Goal: Information Seeking & Learning: Learn about a topic

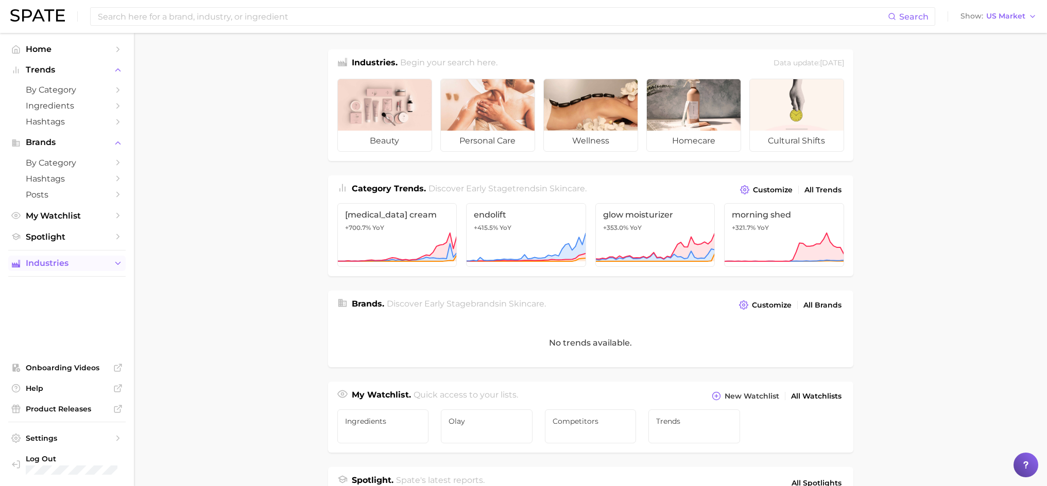
click at [114, 263] on icon "Sidebar" at bounding box center [117, 263] width 9 height 9
click at [34, 280] on span "beauty" at bounding box center [67, 283] width 82 height 10
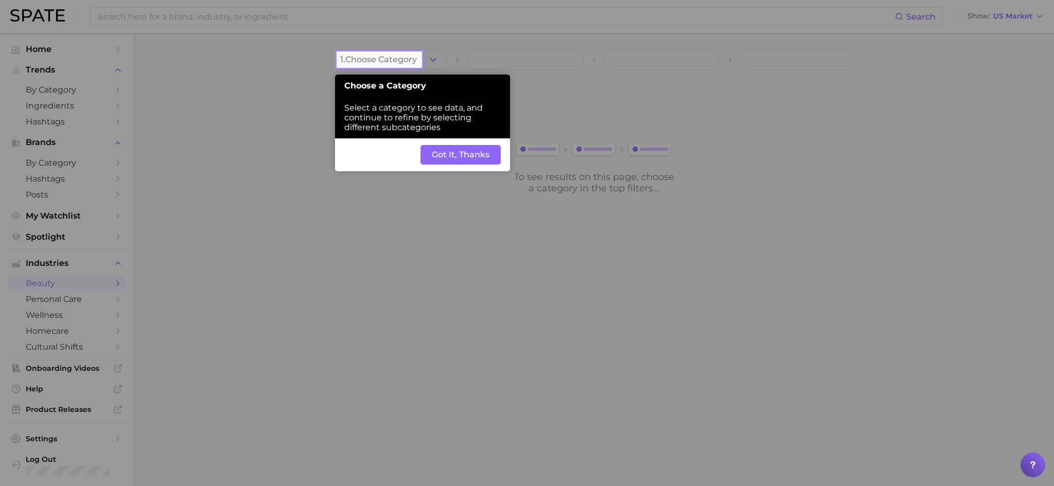
click at [471, 150] on button "Got It, Thanks" at bounding box center [461, 155] width 80 height 20
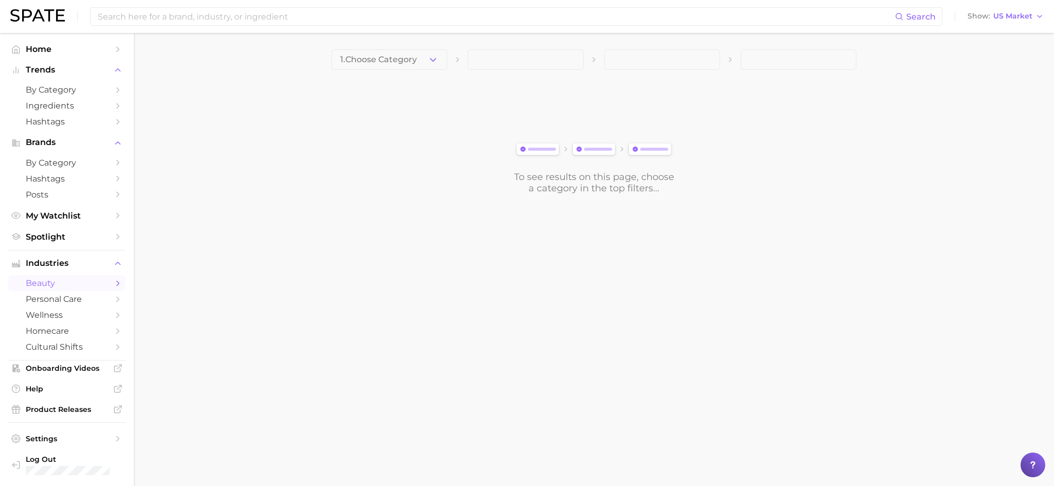
click at [420, 49] on main "1. Choose Category To see results on this page, choose a category in the top fi…" at bounding box center [594, 139] width 920 height 213
click at [427, 60] on button "1. Choose Category" at bounding box center [390, 59] width 116 height 21
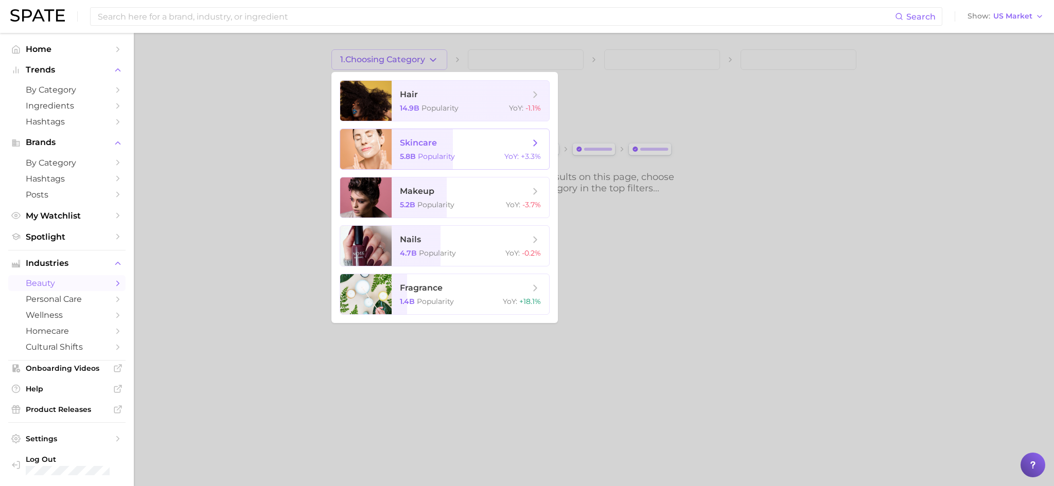
click at [420, 149] on span "skincare 5.8b Popularity YoY : +3.3%" at bounding box center [471, 149] width 158 height 40
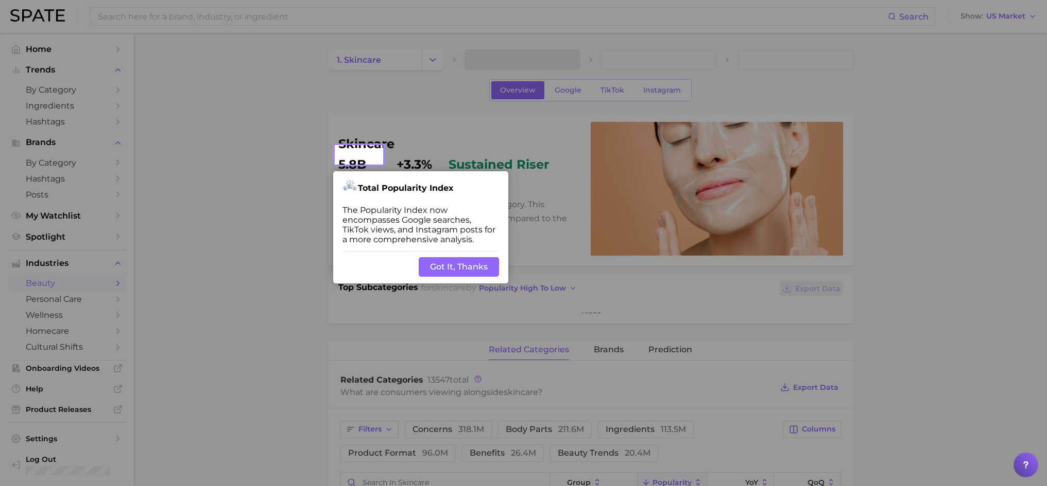
click at [468, 268] on button "Got It, Thanks" at bounding box center [459, 267] width 80 height 20
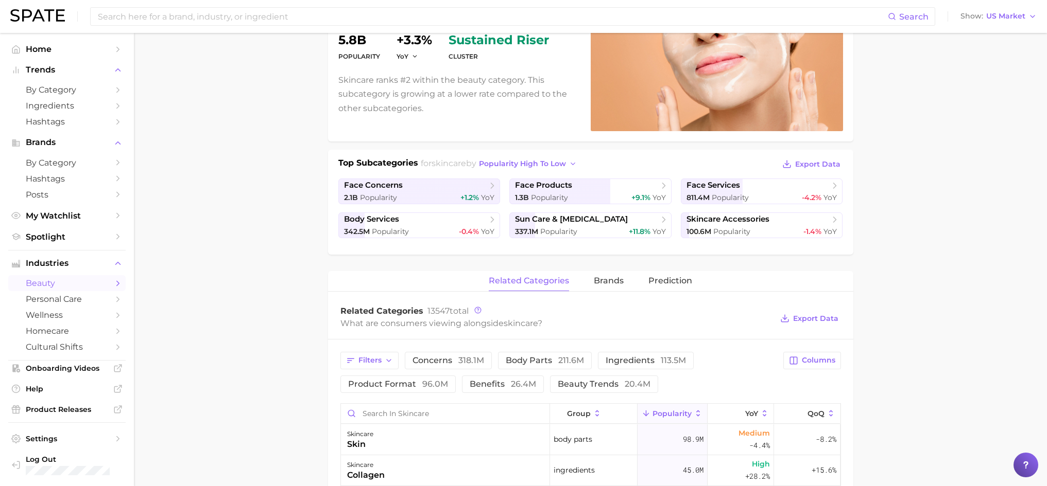
scroll to position [154, 0]
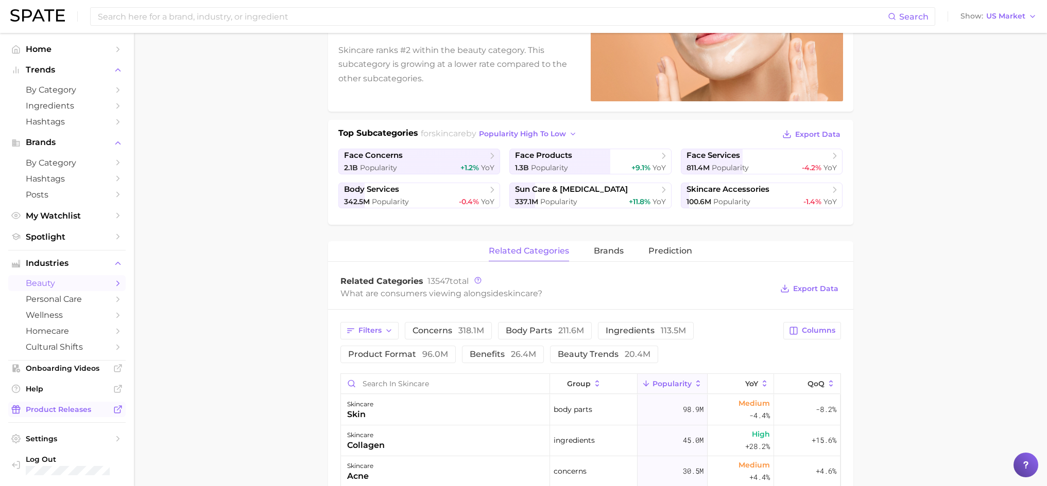
click at [76, 410] on span "Product Releases" at bounding box center [67, 409] width 82 height 9
click at [42, 50] on span "Home" at bounding box center [67, 49] width 82 height 10
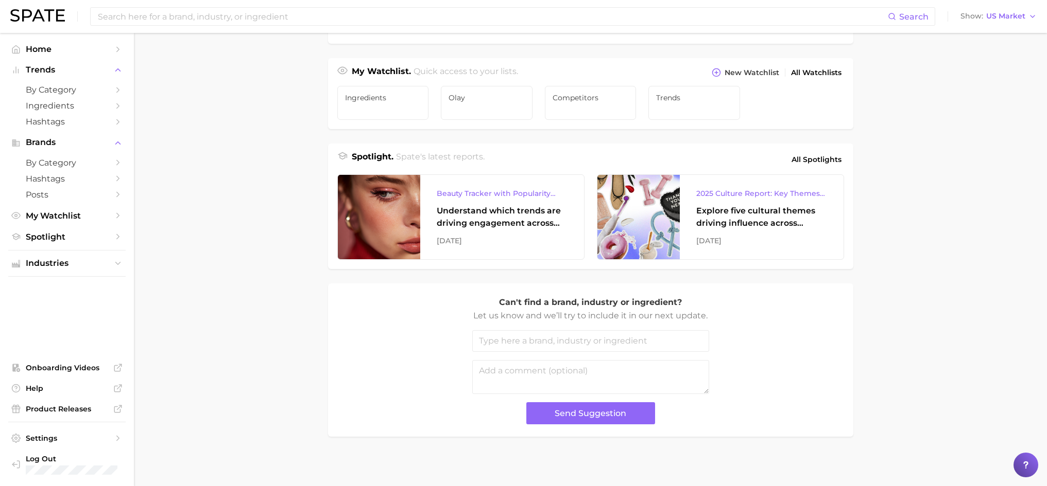
scroll to position [326, 0]
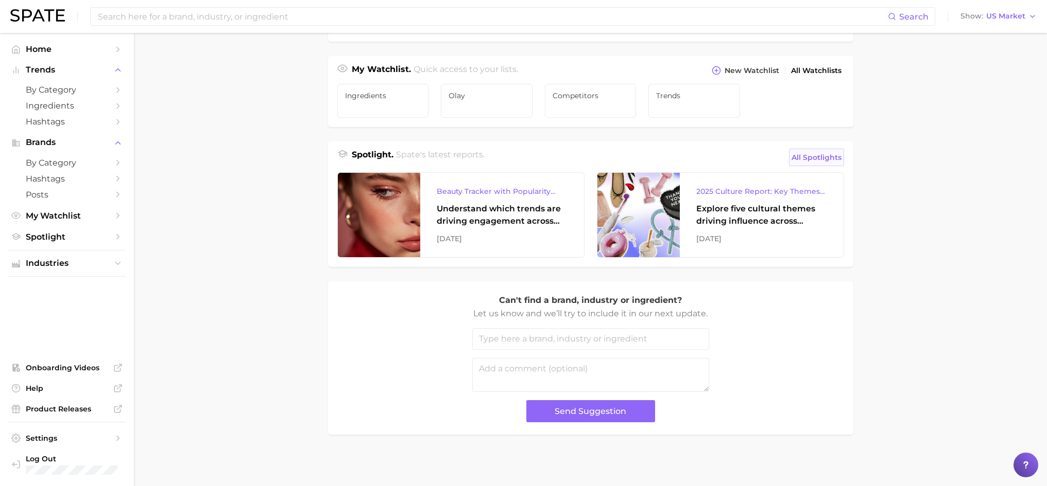
click at [804, 159] on span "All Spotlights" at bounding box center [816, 157] width 50 height 12
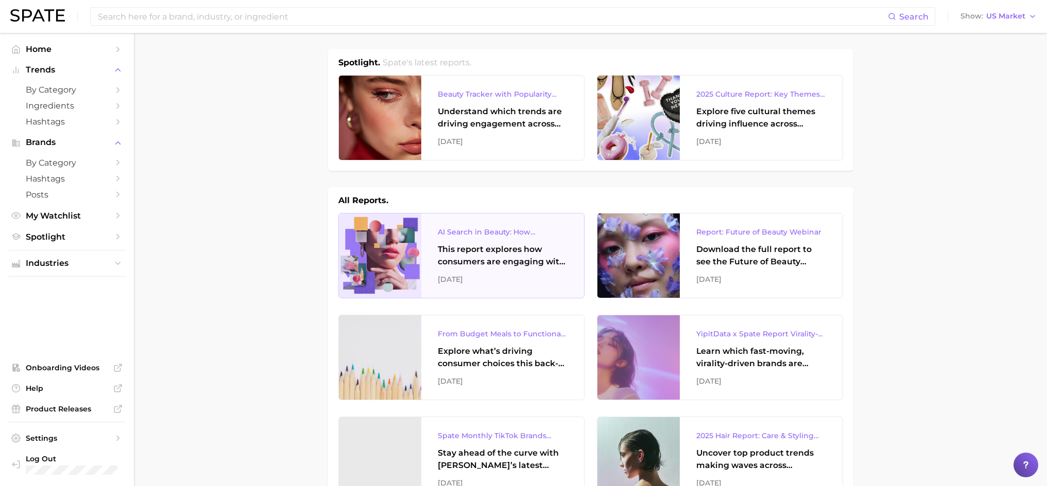
click at [492, 232] on div "AI Search in Beauty: How Consumers Are Using ChatGPT vs. Google Search" at bounding box center [503, 232] width 130 height 12
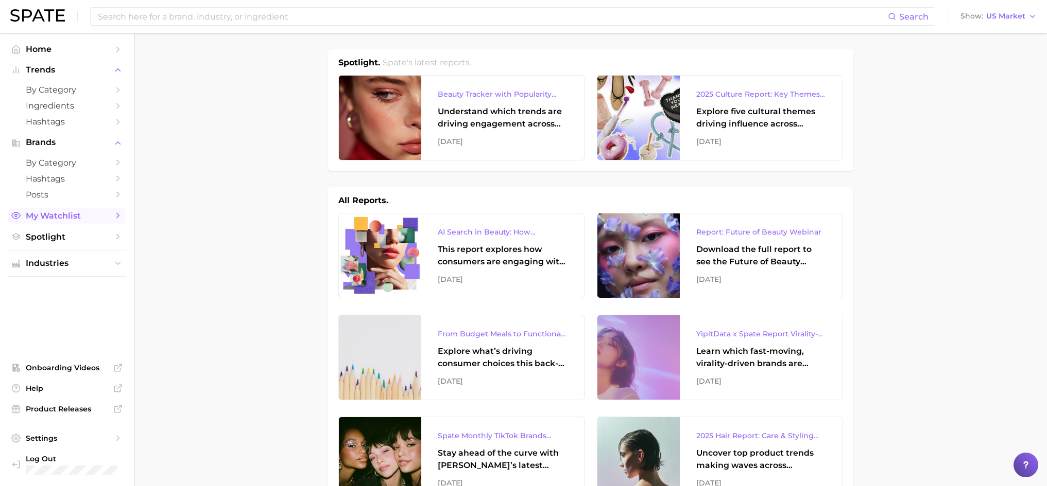
click at [52, 212] on span "My Watchlist" at bounding box center [67, 216] width 82 height 10
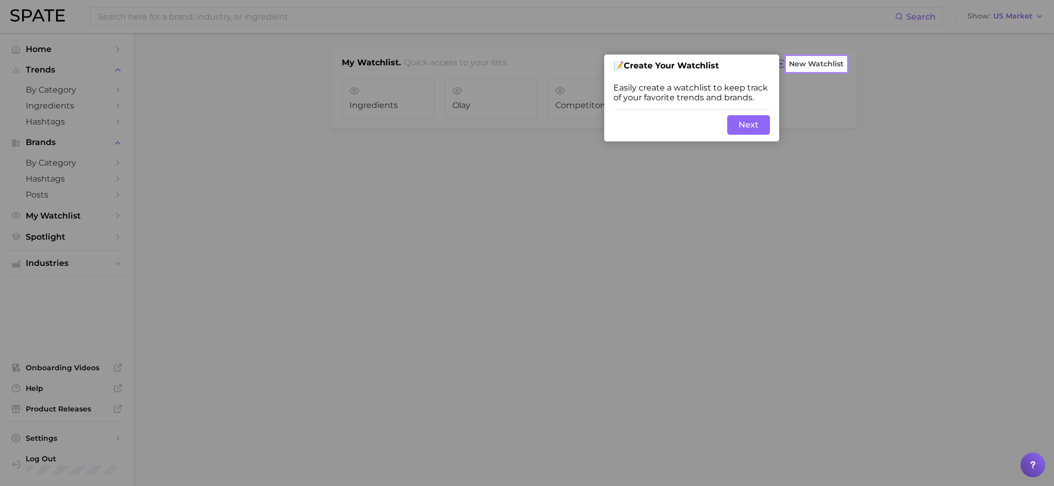
click at [755, 128] on button "Next" at bounding box center [748, 125] width 43 height 20
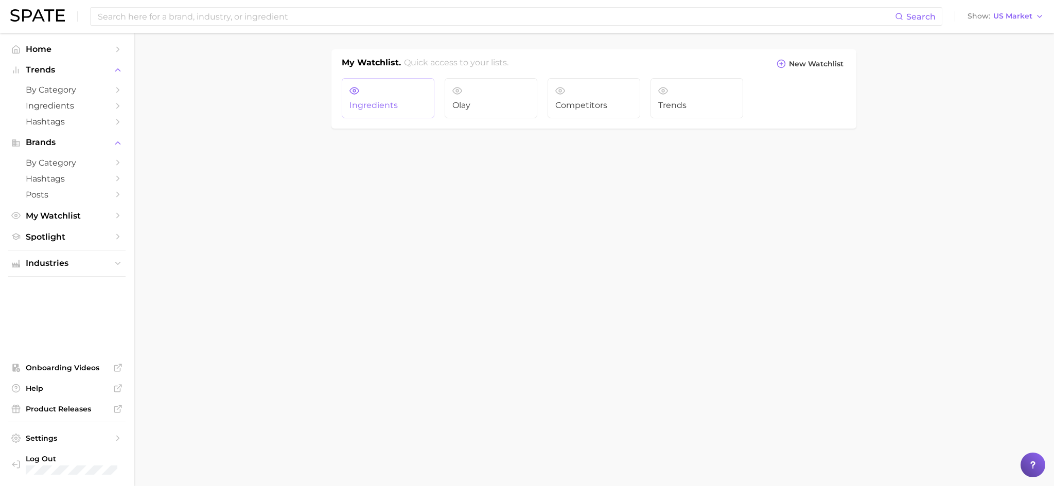
click at [389, 101] on span "Ingredients" at bounding box center [388, 105] width 77 height 9
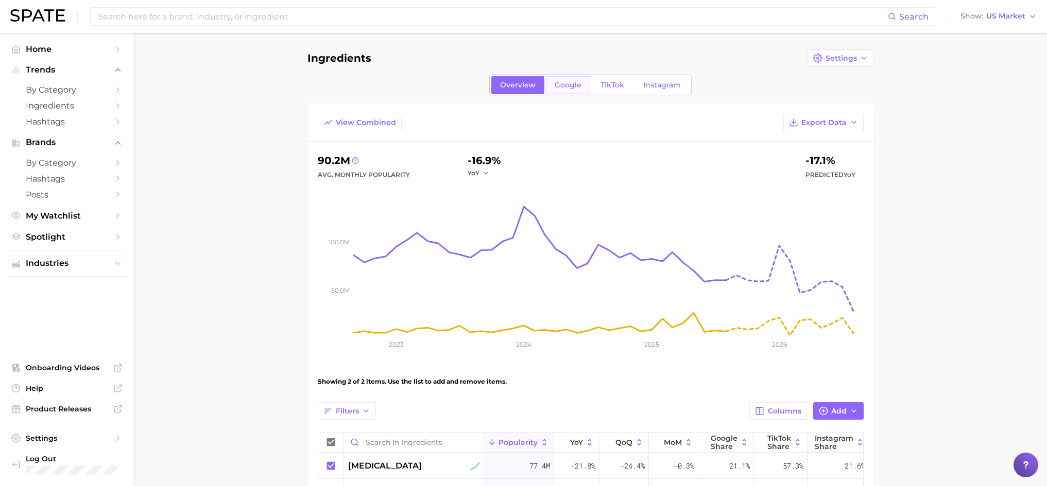
click at [565, 83] on span "Google" at bounding box center [567, 85] width 27 height 9
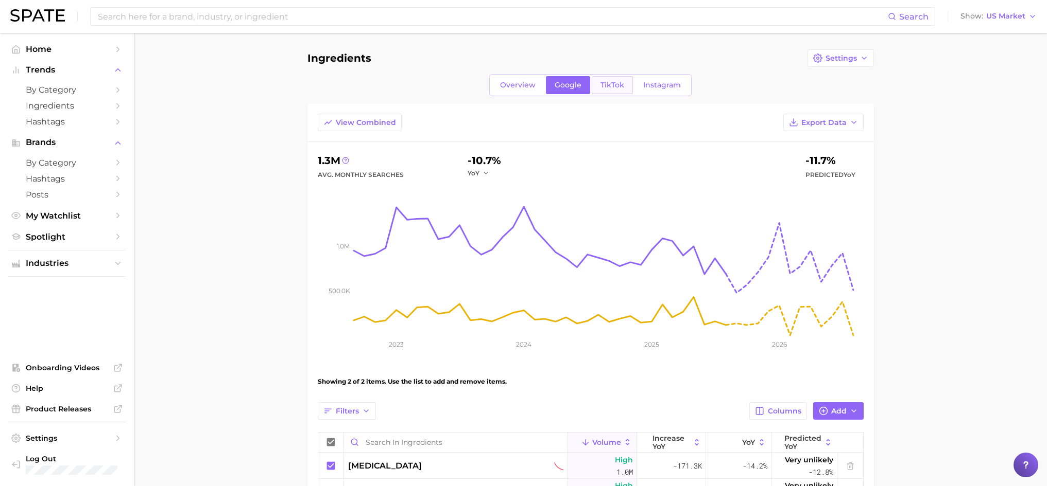
click at [611, 90] on link "TikTok" at bounding box center [611, 85] width 41 height 18
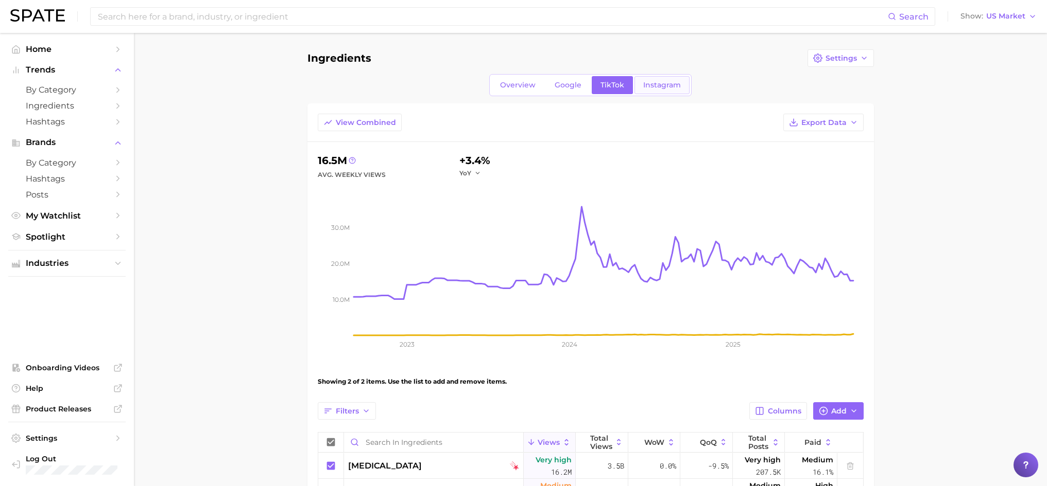
click at [654, 88] on span "Instagram" at bounding box center [662, 85] width 38 height 9
